Goal: Transaction & Acquisition: Subscribe to service/newsletter

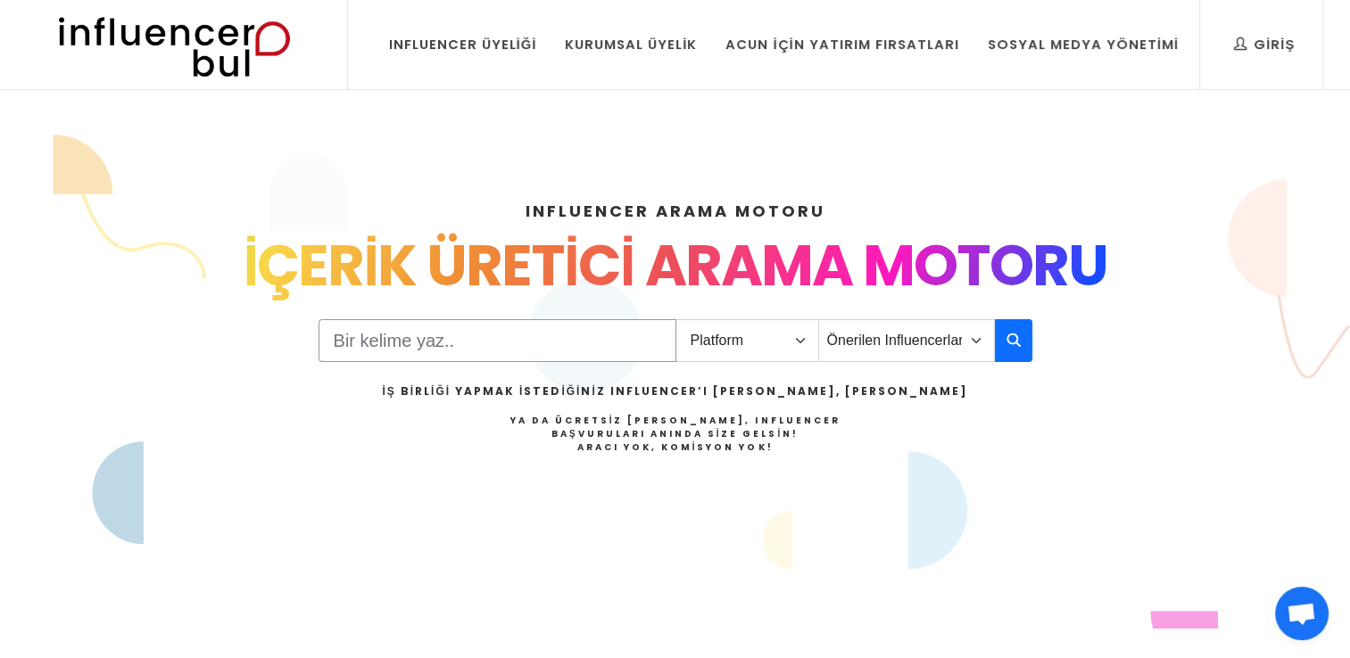
click at [543, 335] on input "Search" at bounding box center [498, 340] width 358 height 43
click at [806, 336] on select "Platform Instagram Facebook Youtube Tiktok Twitter Twitch" at bounding box center [747, 340] width 144 height 43
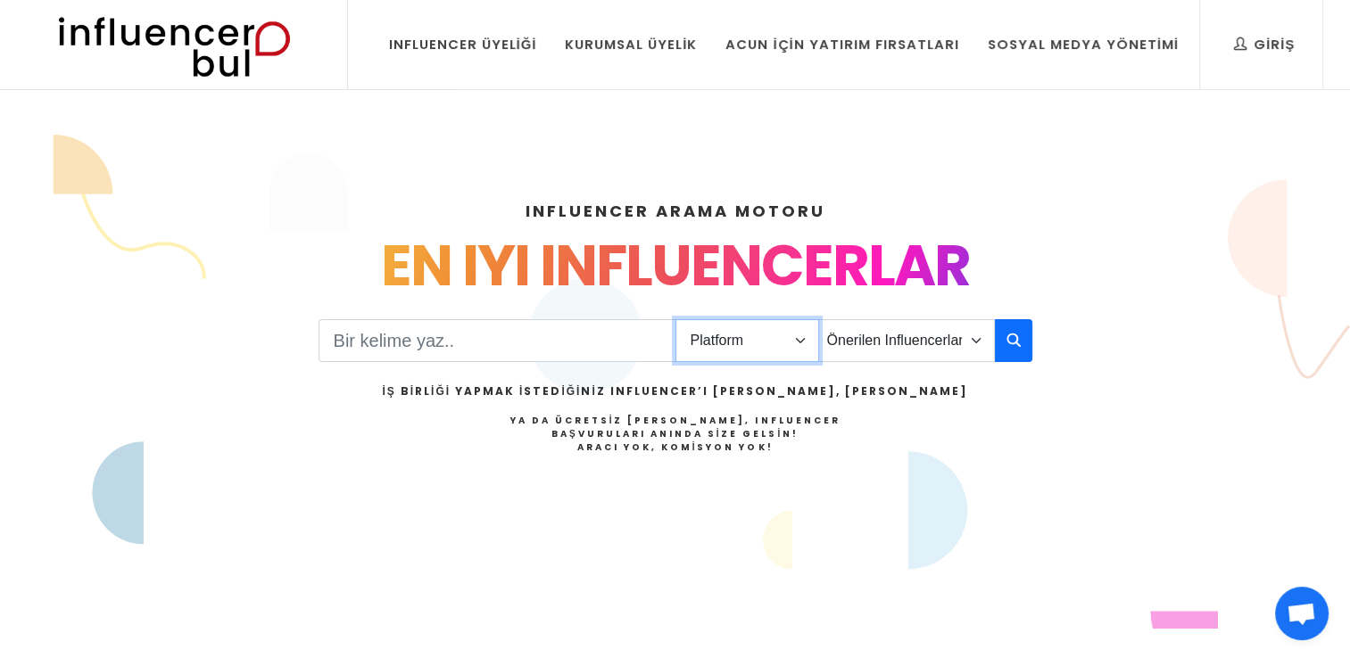
select select "1"
click at [675, 319] on select "Platform Instagram Facebook Youtube Tiktok Twitter Twitch" at bounding box center [747, 340] width 144 height 43
click at [573, 334] on input "Search" at bounding box center [498, 340] width 358 height 43
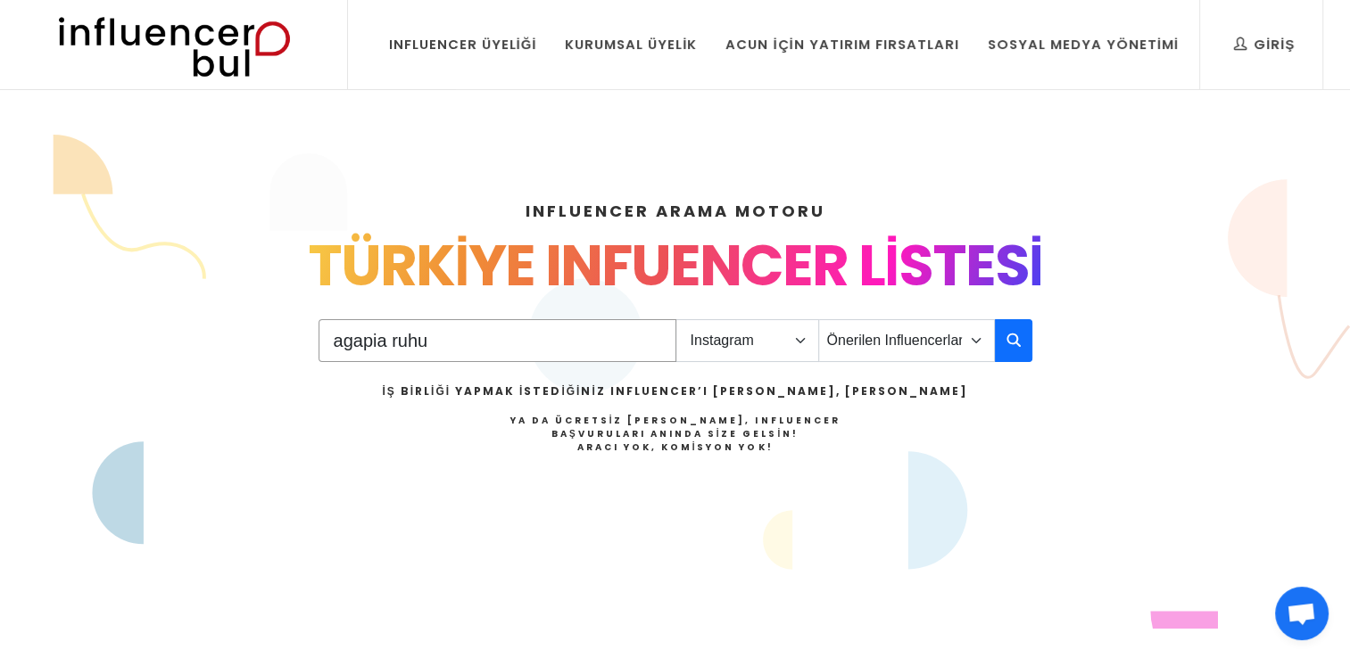
type input "agapia ruhu"
click at [917, 344] on select "Önerilen Influencerlar Aile & Çocuk & Ebeveyn Alışveriş & Giyim & Aksesuar Arab…" at bounding box center [906, 340] width 177 height 43
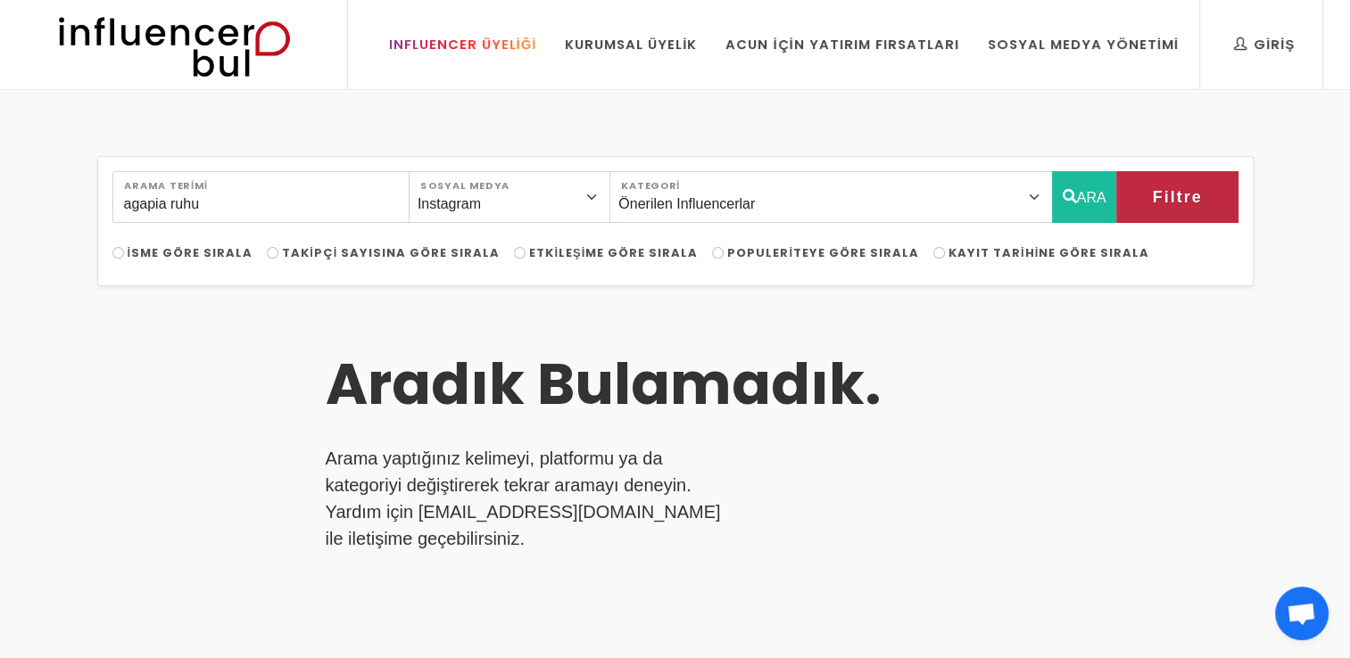
click at [438, 39] on div "Influencer Üyeliği" at bounding box center [463, 45] width 148 height 20
